Goal: Book appointment/travel/reservation

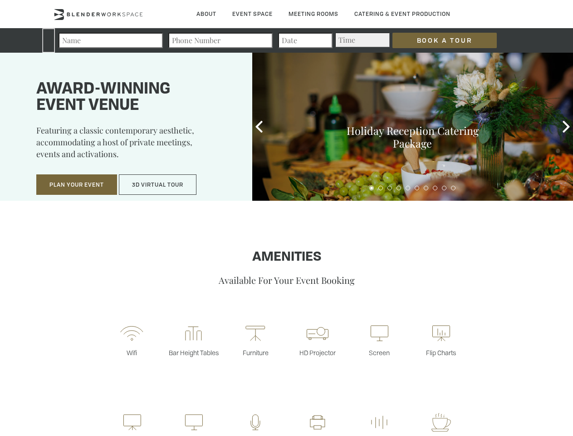
click at [445, 40] on input "Book a Tour" at bounding box center [445, 40] width 104 height 15
click at [77, 185] on button "Plan Your Event" at bounding box center [76, 184] width 81 height 21
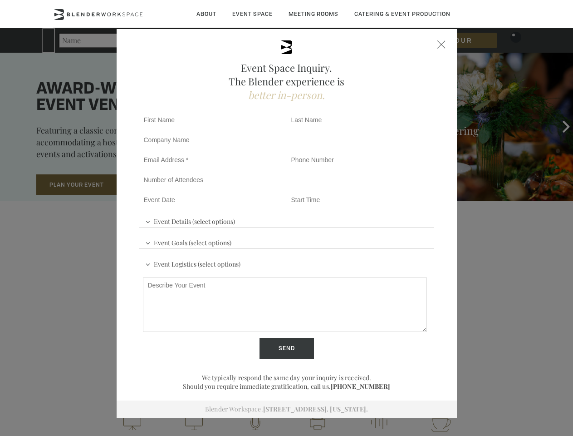
click at [158, 185] on input "Number of Attendees" at bounding box center [211, 179] width 137 height 13
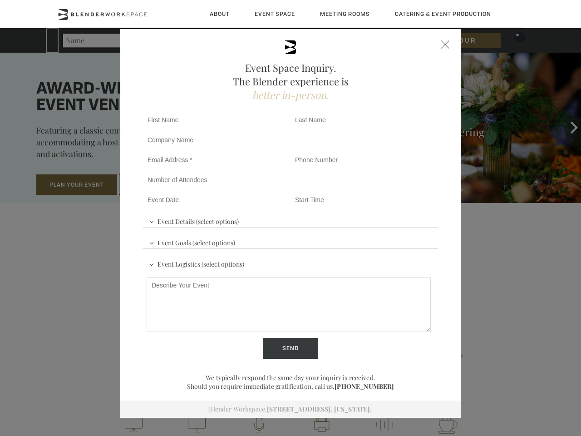
click at [259, 127] on div "First name *" at bounding box center [217, 120] width 148 height 20
click at [567, 127] on div "Event Space Inquiry. The Blender experience is better in-person. Event Details …" at bounding box center [290, 218] width 581 height 436
click at [372, 188] on fieldset "Number of Attendees Budget Range" at bounding box center [290, 180] width 295 height 20
click at [381, 188] on fieldset "Number of Attendees Budget Range" at bounding box center [290, 180] width 295 height 20
click at [390, 188] on fieldset "Number of Attendees Budget Range" at bounding box center [290, 180] width 295 height 20
